Goal: Task Accomplishment & Management: Manage account settings

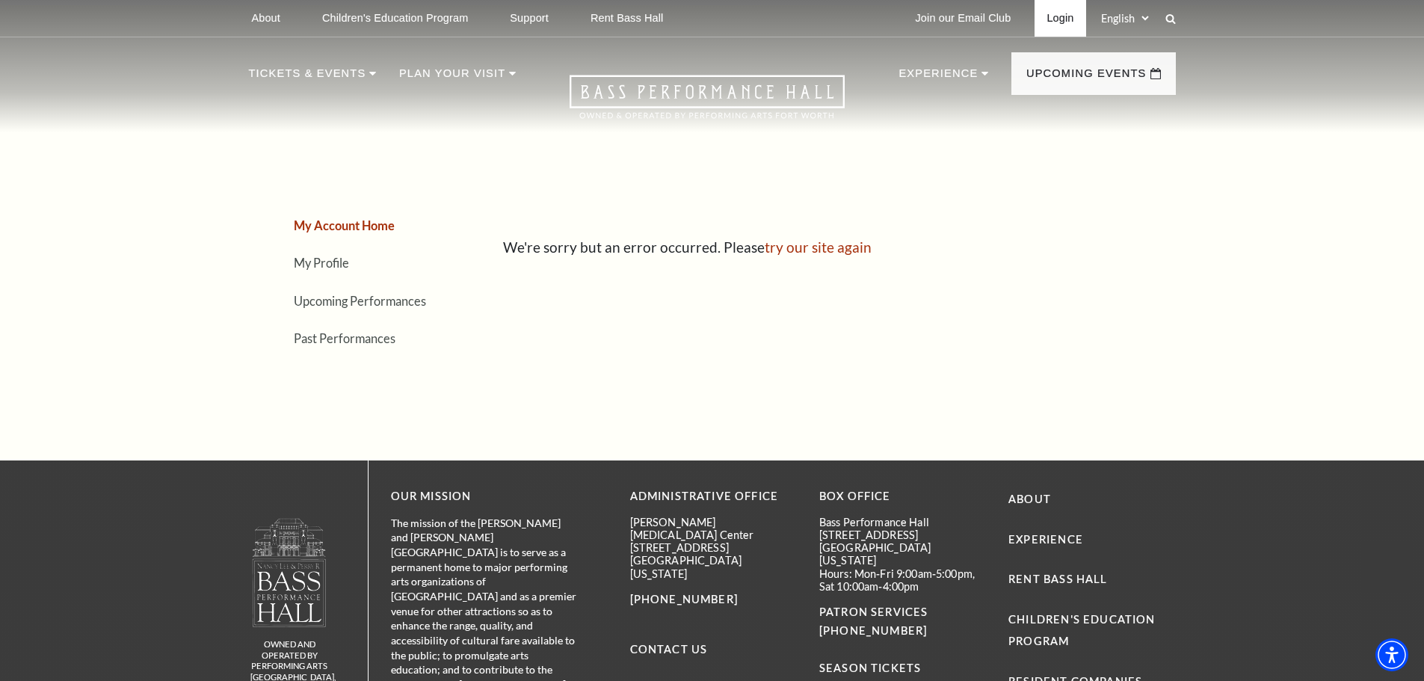
click at [1057, 10] on link "Login" at bounding box center [1059, 18] width 51 height 37
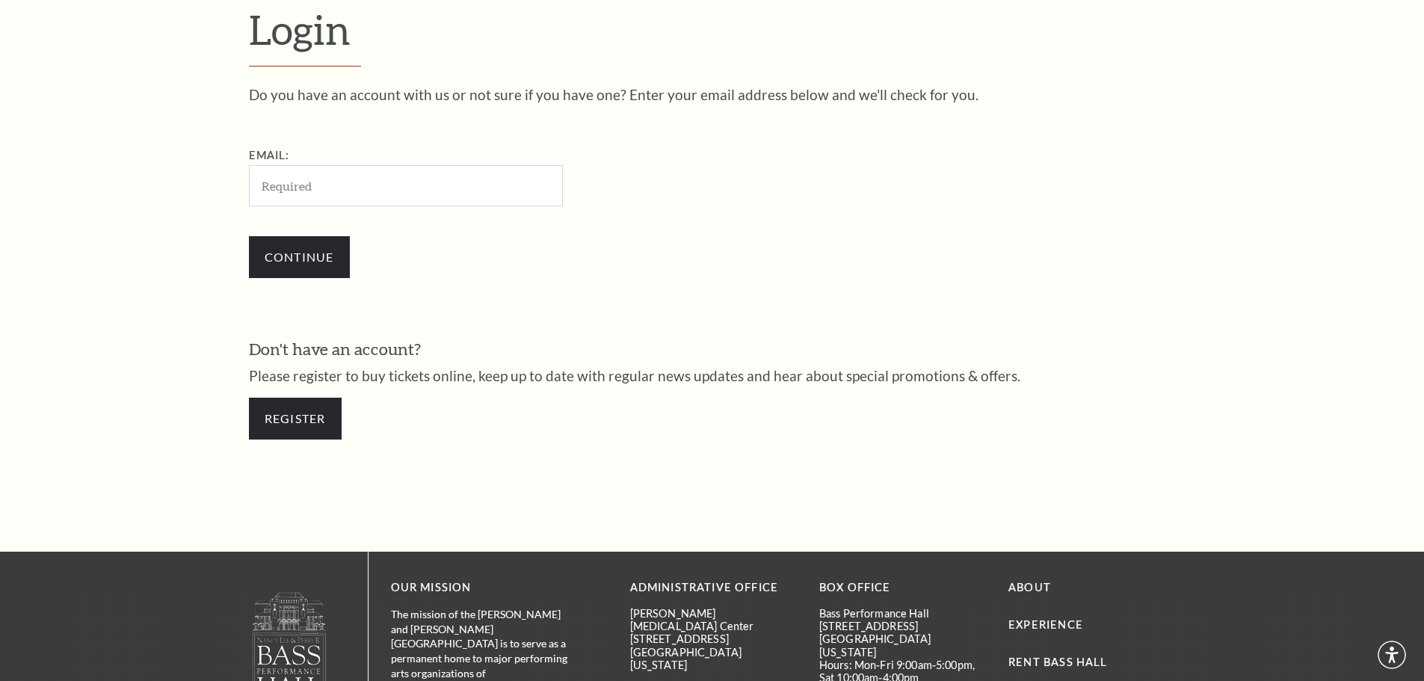
scroll to position [500, 0]
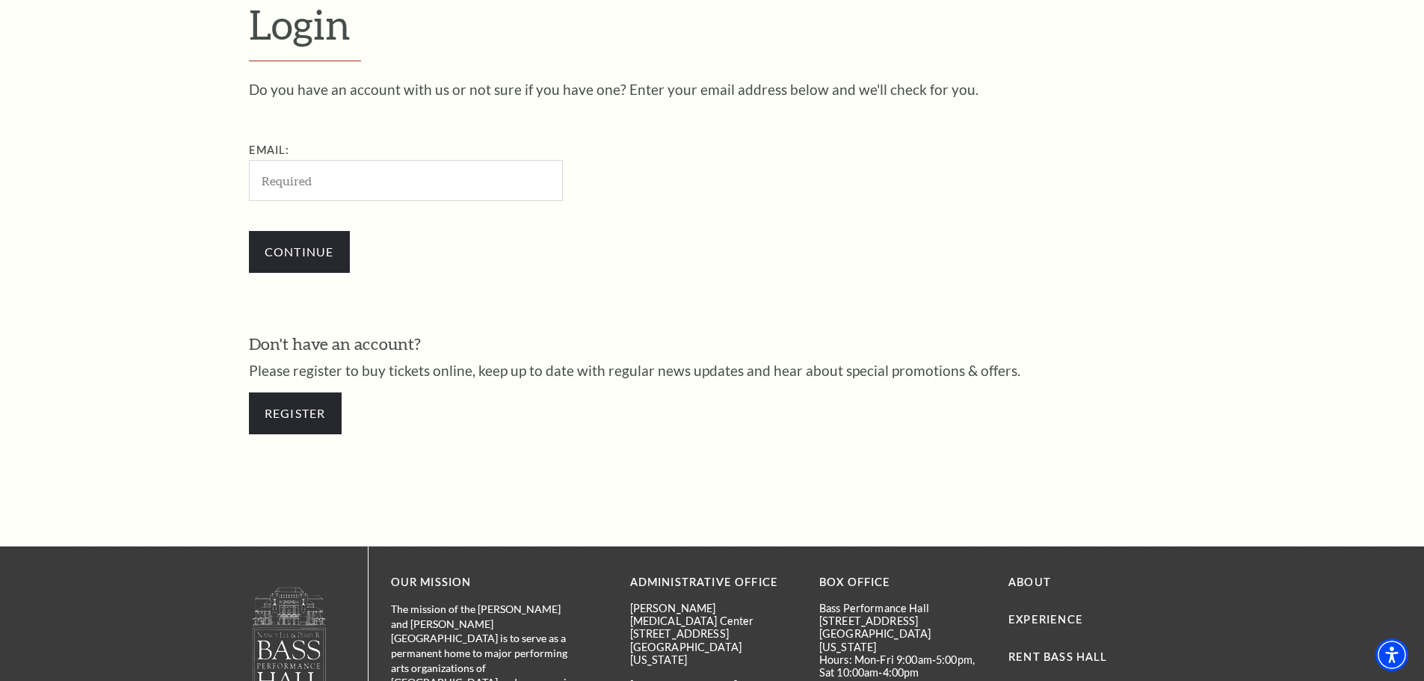
click at [389, 189] on input "Email:" at bounding box center [406, 180] width 314 height 41
drag, startPoint x: 427, startPoint y: 181, endPoint x: 167, endPoint y: 179, distance: 259.3
click at [168, 179] on form "Login Do you have an account with us or not sure if you have one? Enter your em…" at bounding box center [712, 224] width 1424 height 643
type input "[EMAIL_ADDRESS][DOMAIN_NAME]"
click at [327, 250] on input "Continue" at bounding box center [299, 252] width 101 height 42
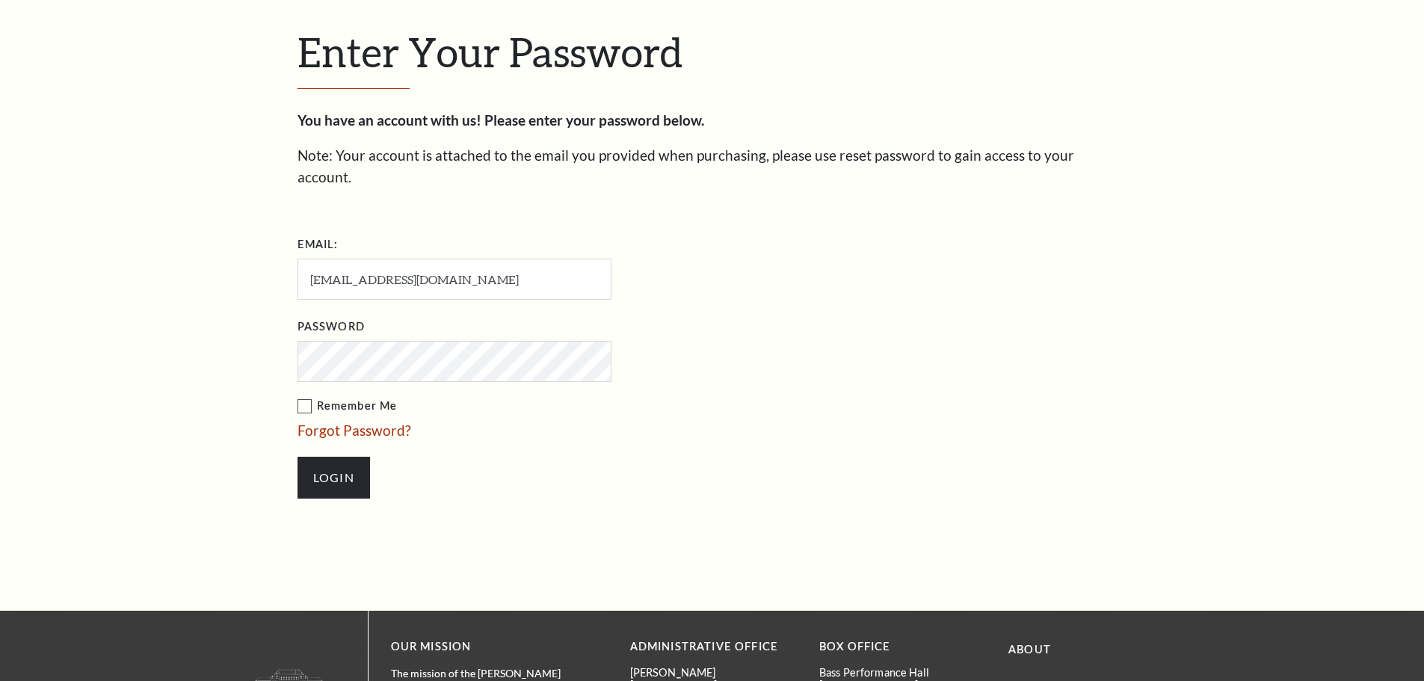
scroll to position [514, 0]
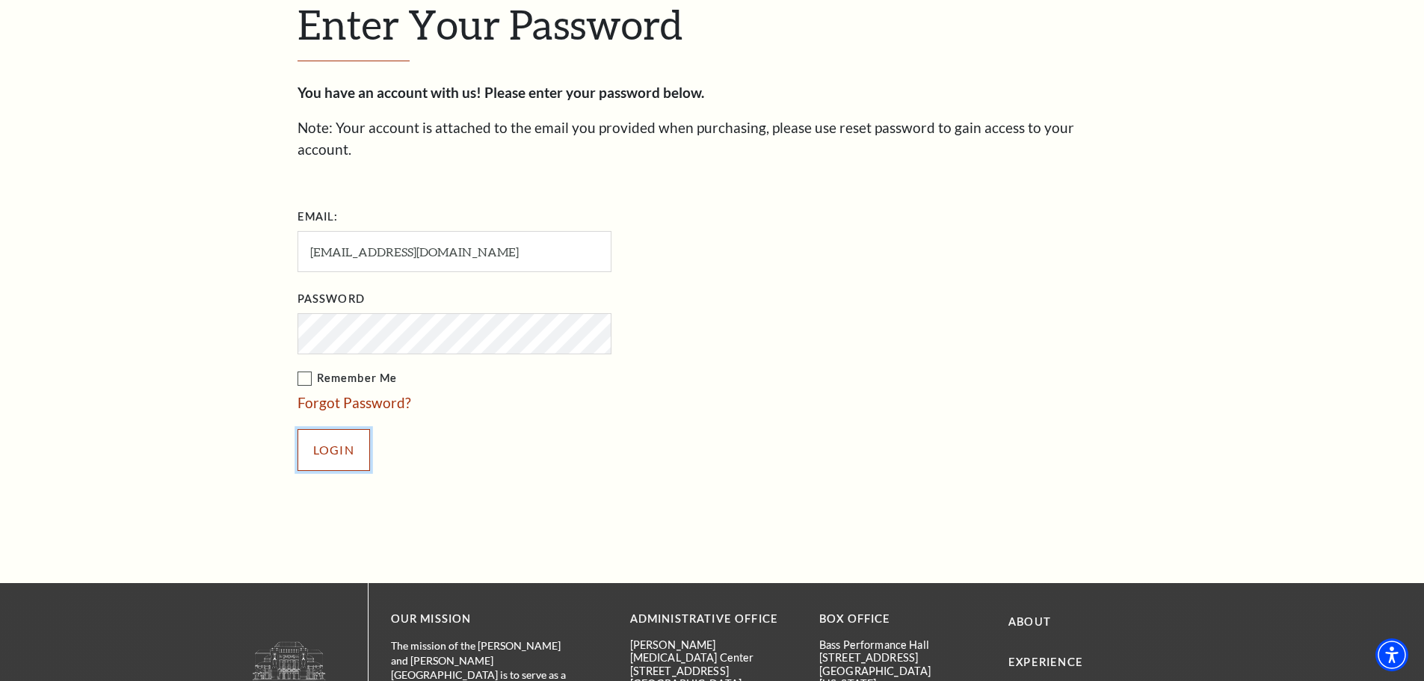
click at [322, 429] on input "Login" at bounding box center [333, 450] width 72 height 42
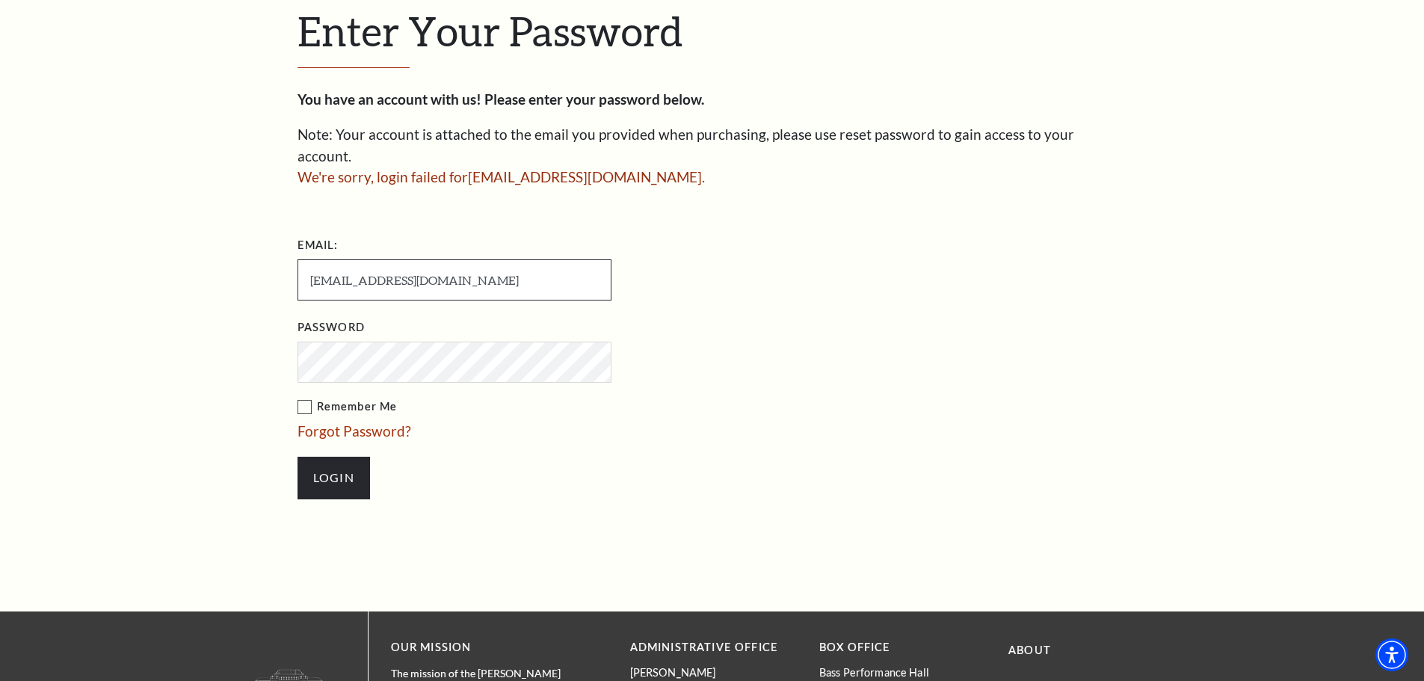
drag, startPoint x: 477, startPoint y: 262, endPoint x: 244, endPoint y: 258, distance: 233.2
click at [244, 258] on div "Enter Your Password You have an account with us! Please enter your password bel…" at bounding box center [712, 260] width 1424 height 701
type input "brandonmachart@gmail.com"
click at [307, 457] on input "Login" at bounding box center [333, 478] width 72 height 42
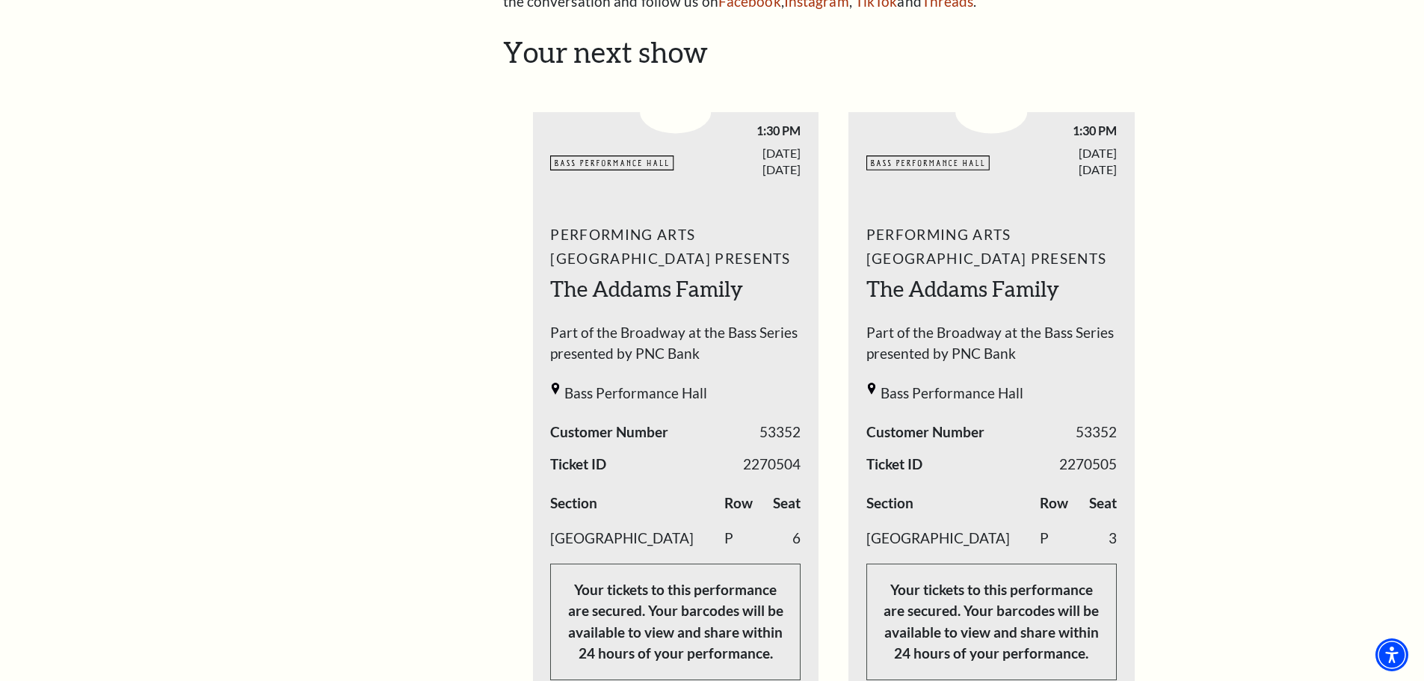
scroll to position [598, 0]
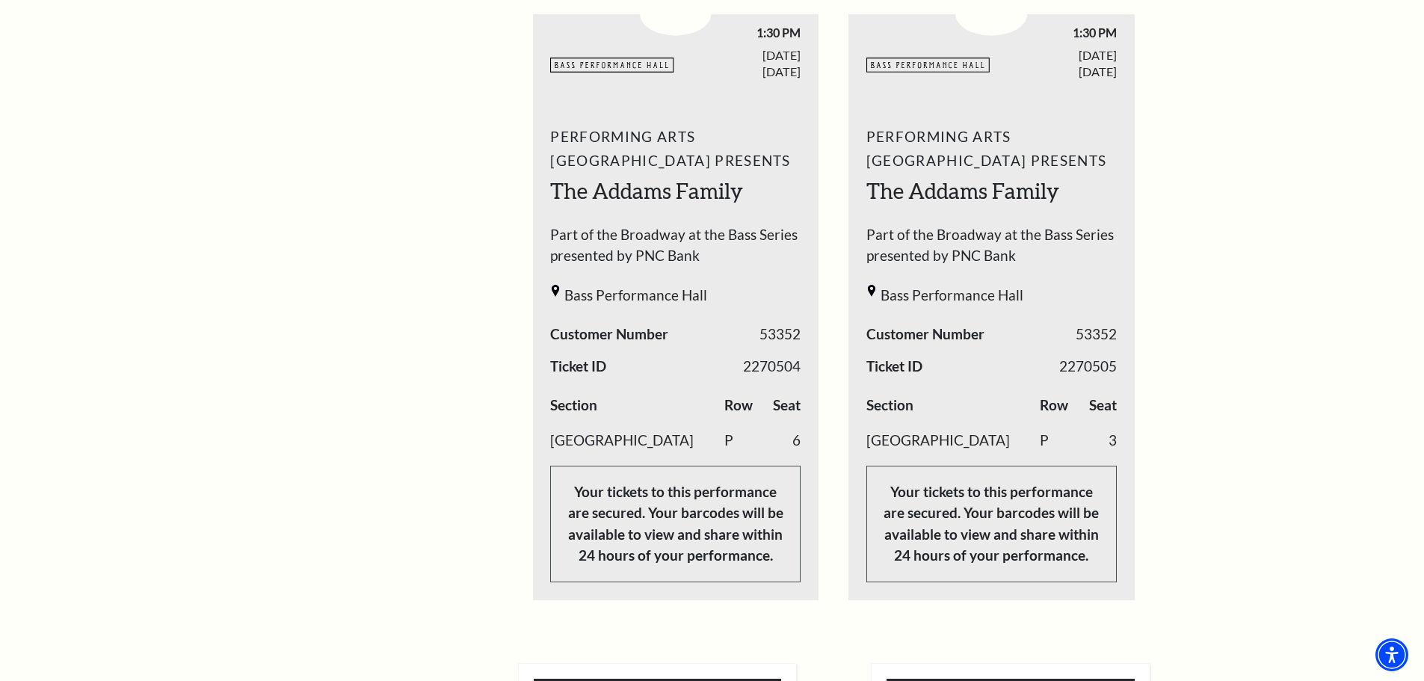
click at [416, 376] on div "My Account Home My Profile Upcoming Performances Past Performances" at bounding box center [348, 441] width 198 height 1799
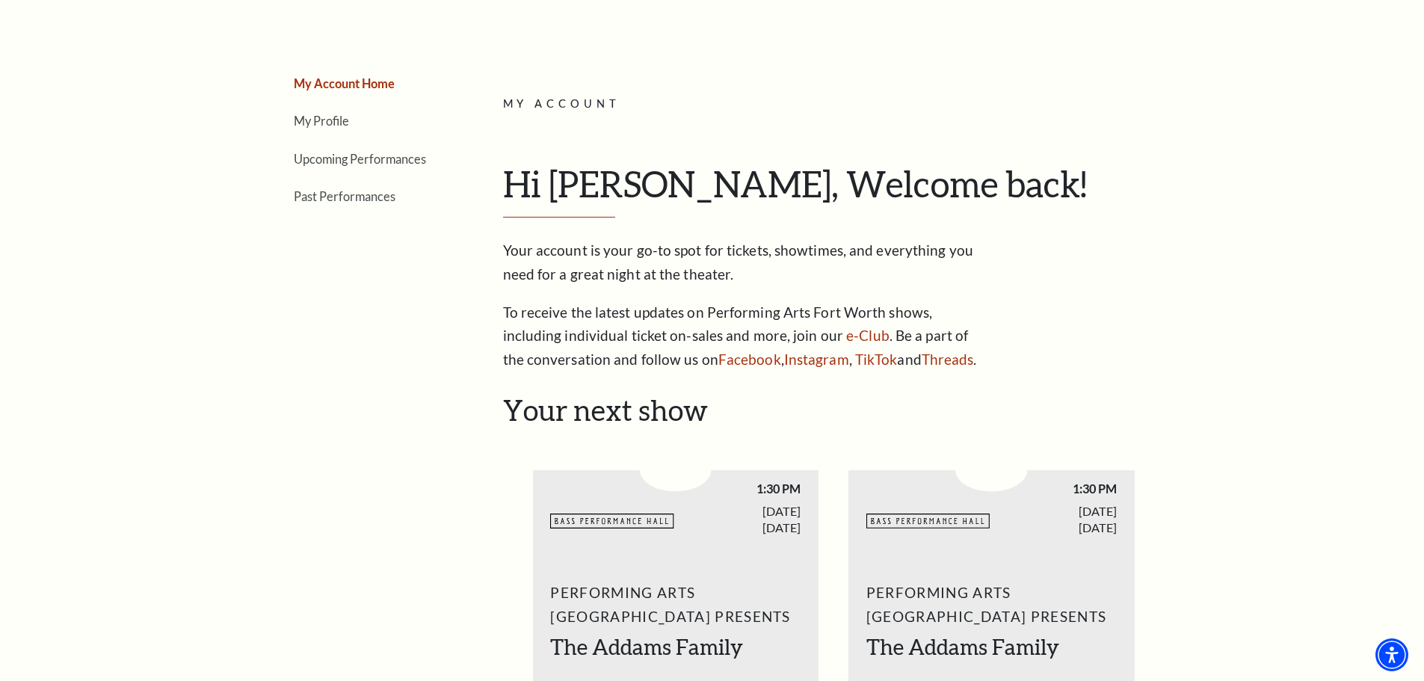
scroll to position [0, 0]
